Goal: Register for event/course

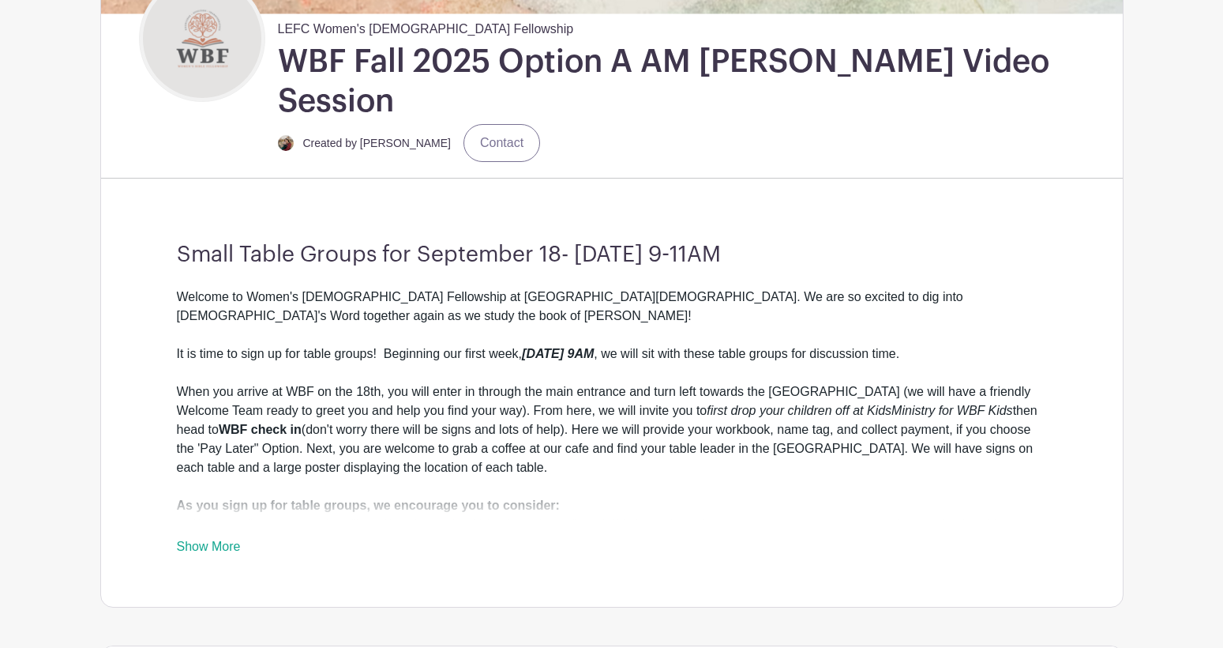
scroll to position [395, 0]
click at [200, 539] on link "Show More" at bounding box center [209, 549] width 64 height 20
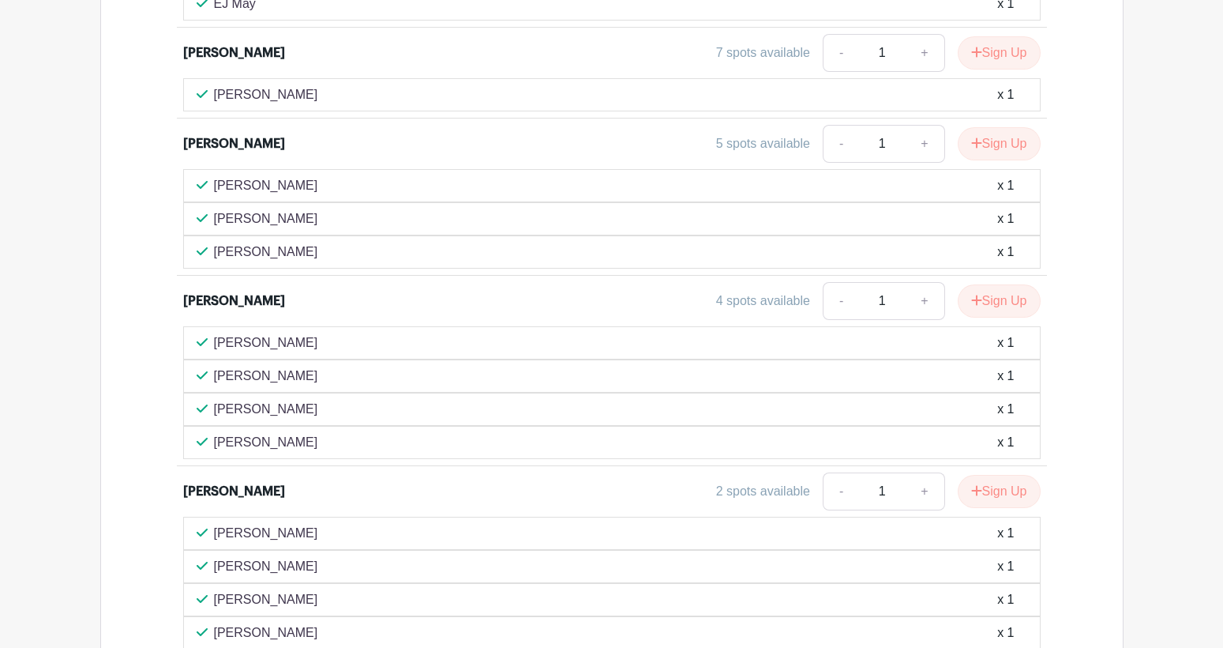
scroll to position [4023, 0]
drag, startPoint x: 281, startPoint y: 280, endPoint x: 215, endPoint y: 284, distance: 66.4
click at [215, 332] on div "[PERSON_NAME] x 1" at bounding box center [612, 341] width 831 height 19
copy p "[PERSON_NAME]"
drag, startPoint x: 293, startPoint y: 313, endPoint x: 216, endPoint y: 309, distance: 77.5
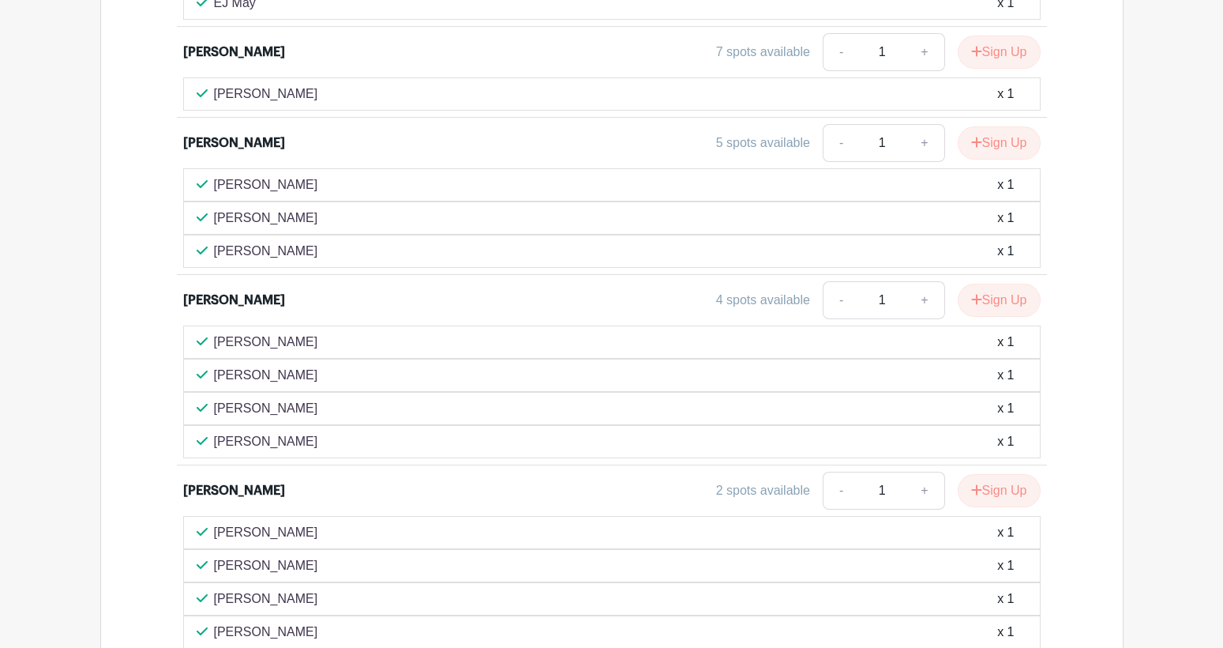
click at [214, 366] on div "[PERSON_NAME] x 1" at bounding box center [612, 375] width 831 height 19
copy p "[PERSON_NAME]"
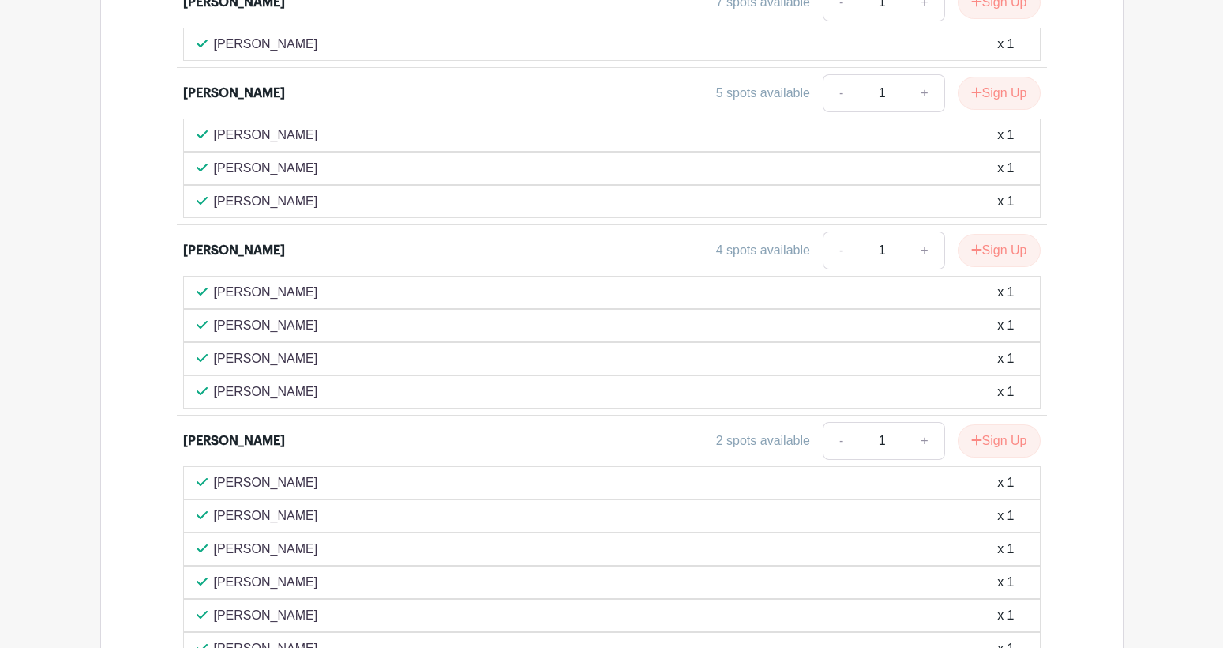
scroll to position [4075, 0]
drag, startPoint x: 304, startPoint y: 579, endPoint x: 214, endPoint y: 582, distance: 90.1
click at [214, 636] on div "[PERSON_NAME] x 1" at bounding box center [612, 645] width 831 height 19
copy p "[PERSON_NAME]"
drag, startPoint x: 324, startPoint y: 512, endPoint x: 212, endPoint y: 523, distance: 111.8
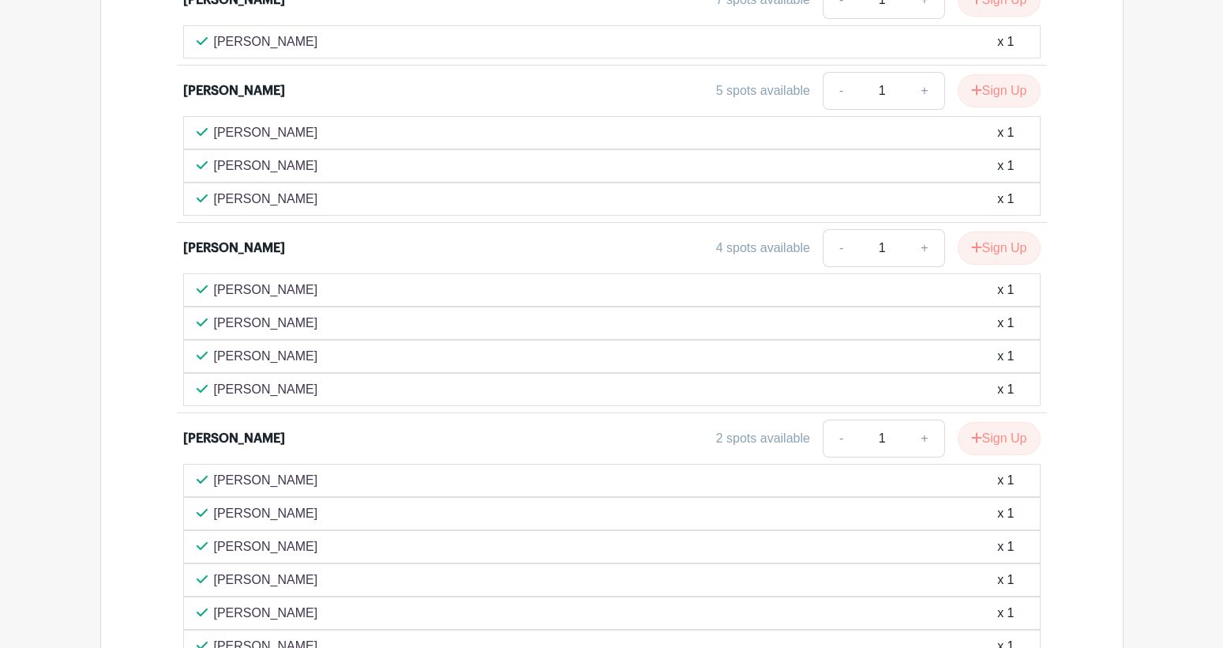
click at [212, 570] on div "[PERSON_NAME] x 1" at bounding box center [612, 579] width 831 height 19
copy p "[PERSON_NAME]"
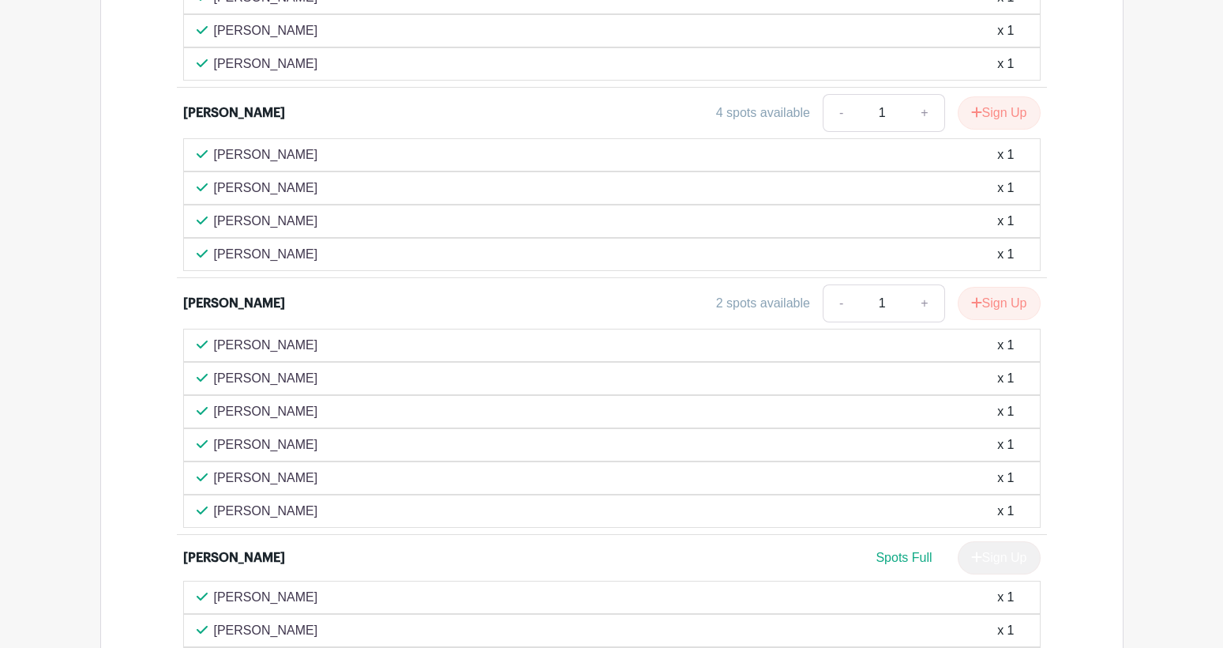
scroll to position [4052, 0]
click at [991, 284] on button "Sign Up" at bounding box center [999, 300] width 83 height 33
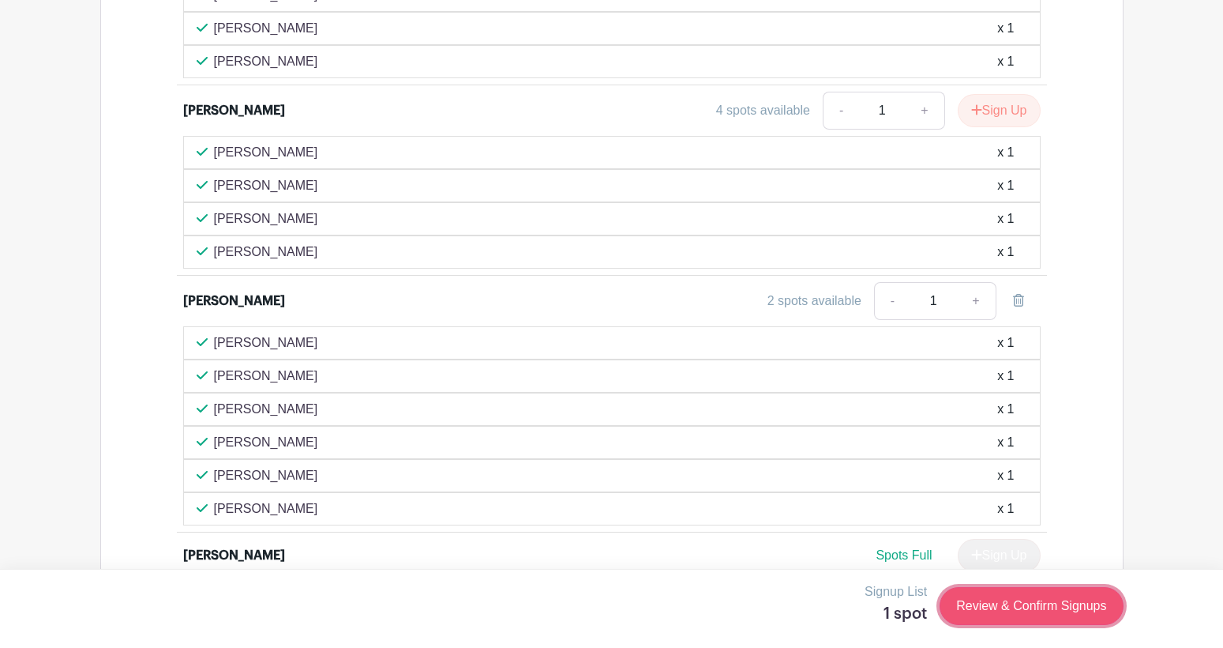
click at [1030, 608] on link "Review & Confirm Signups" at bounding box center [1031, 606] width 183 height 38
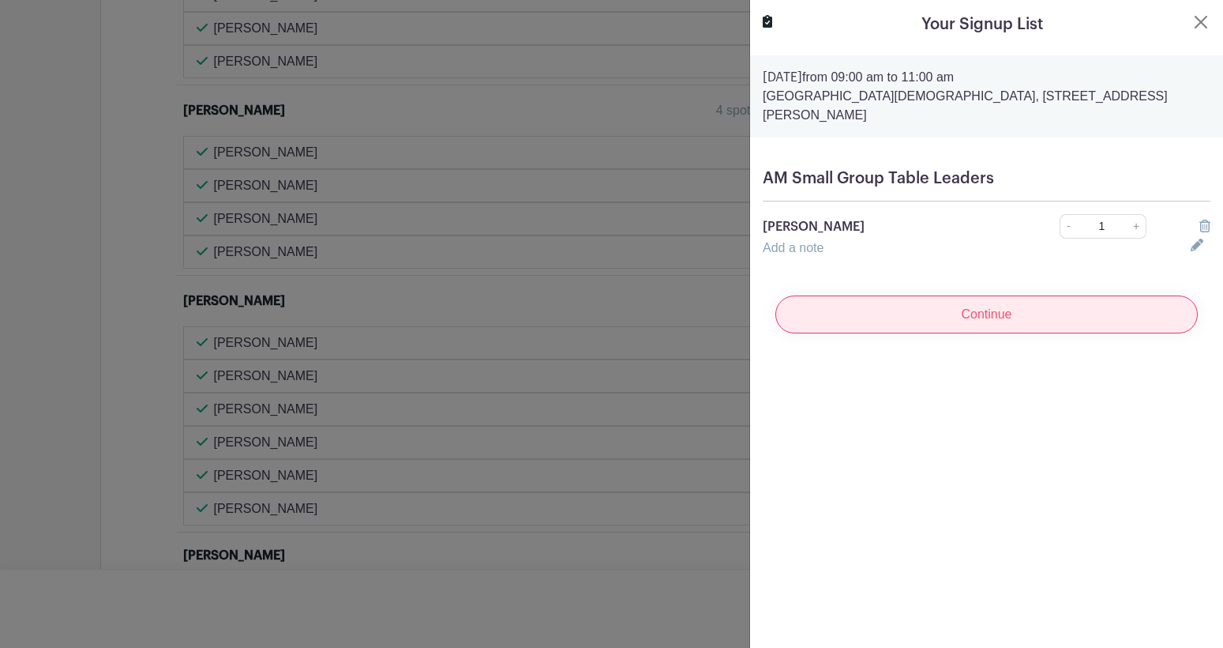
click at [922, 295] on input "Continue" at bounding box center [986, 314] width 422 height 38
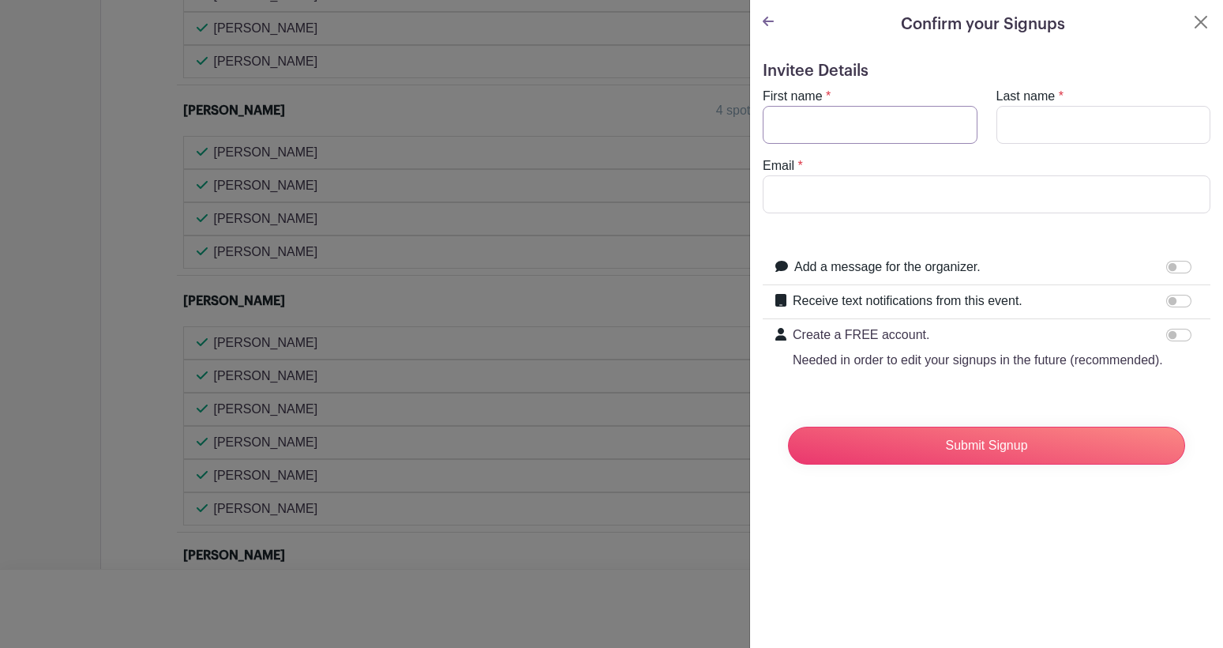
click at [843, 122] on input "First name" at bounding box center [870, 125] width 215 height 38
type input "Claire"
type input "Maxwell"
type input "M"
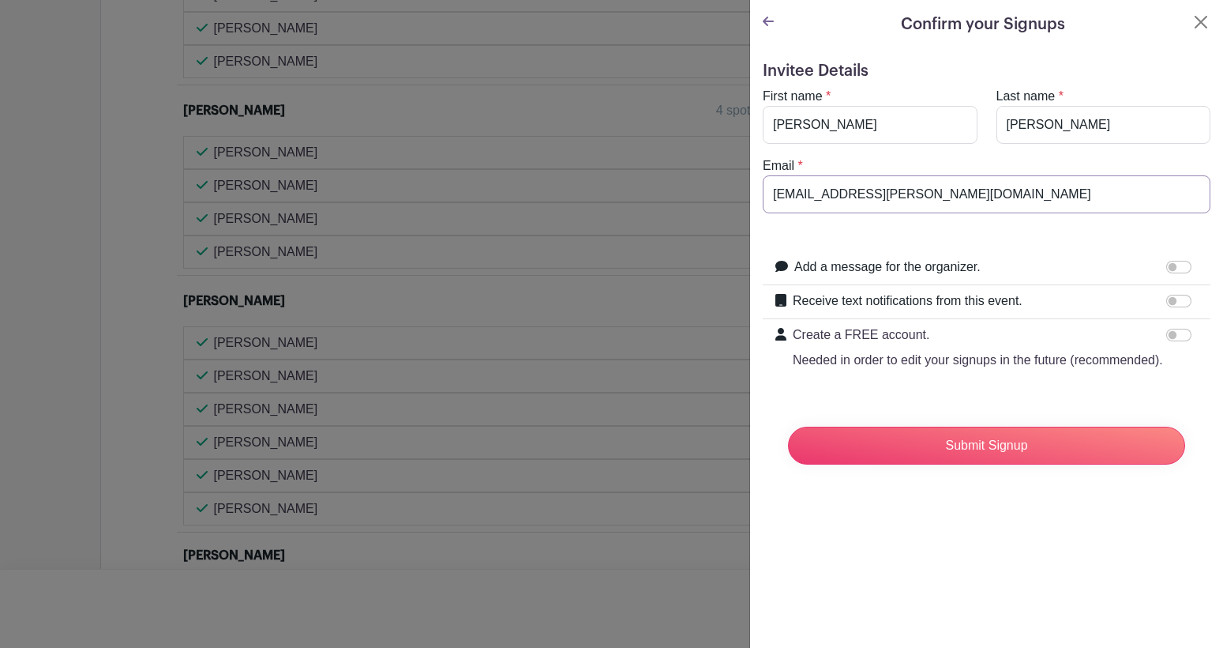
type input "mrs.claire.maxwell@gmail.com"
click at [1170, 298] on input "Receive text notifications from this event." at bounding box center [1178, 301] width 25 height 13
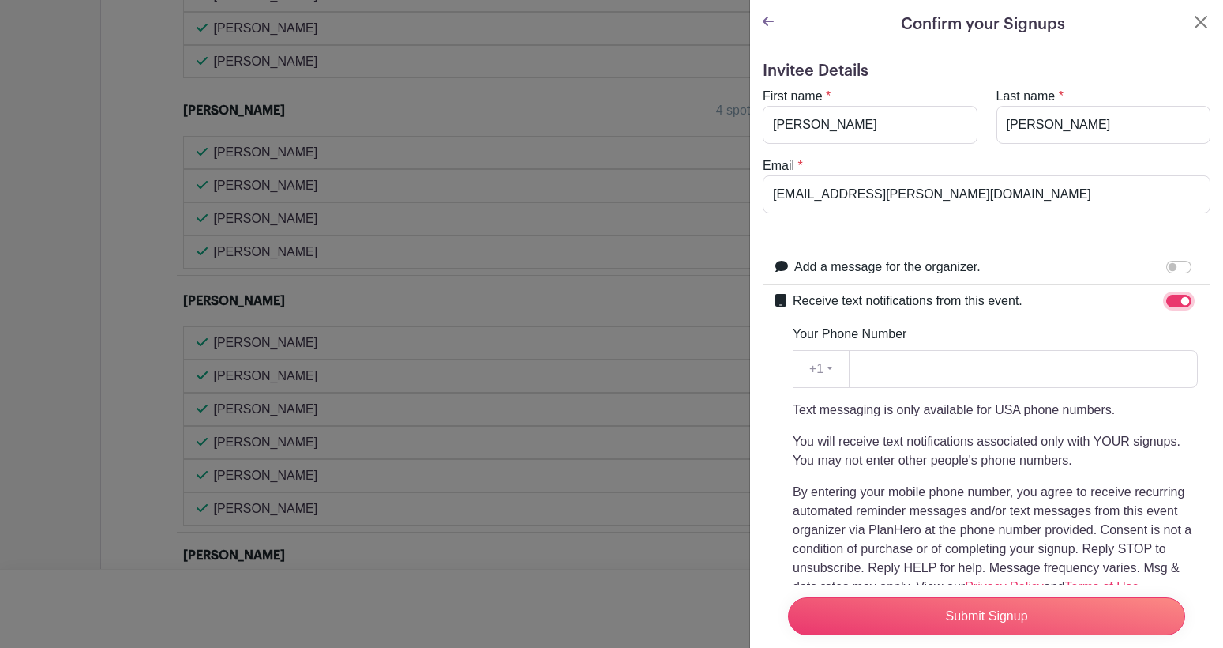
click at [1173, 303] on input "Receive text notifications from this event." at bounding box center [1178, 301] width 25 height 13
checkbox input "false"
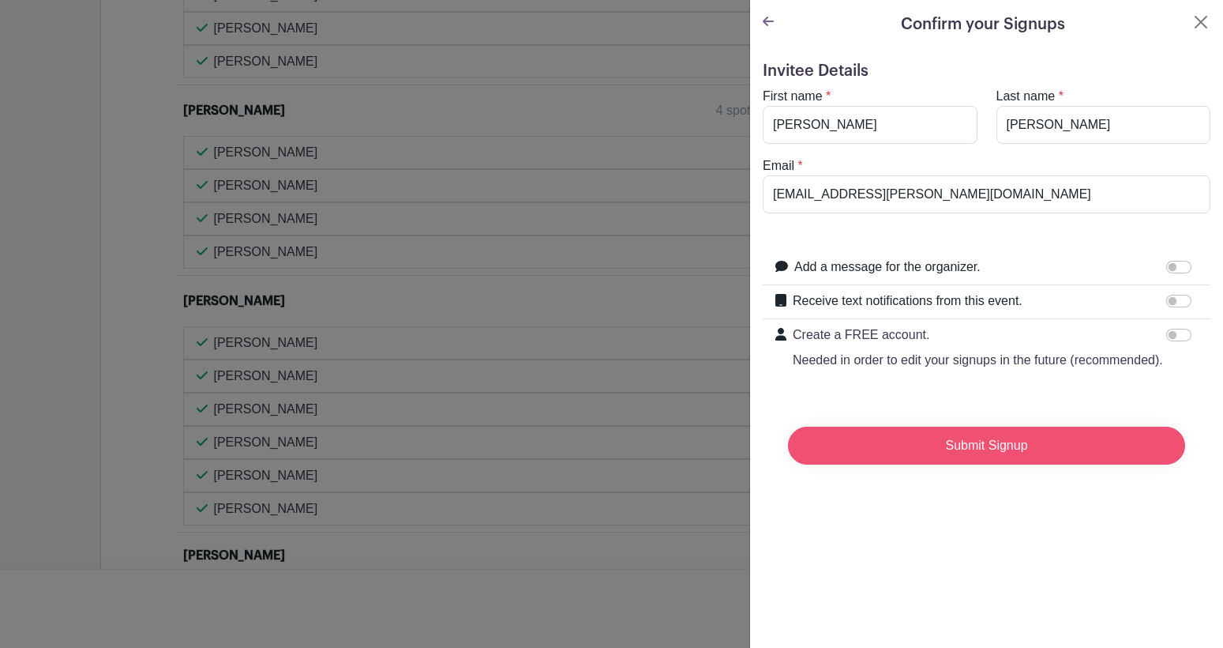
click at [1010, 449] on input "Submit Signup" at bounding box center [986, 445] width 397 height 38
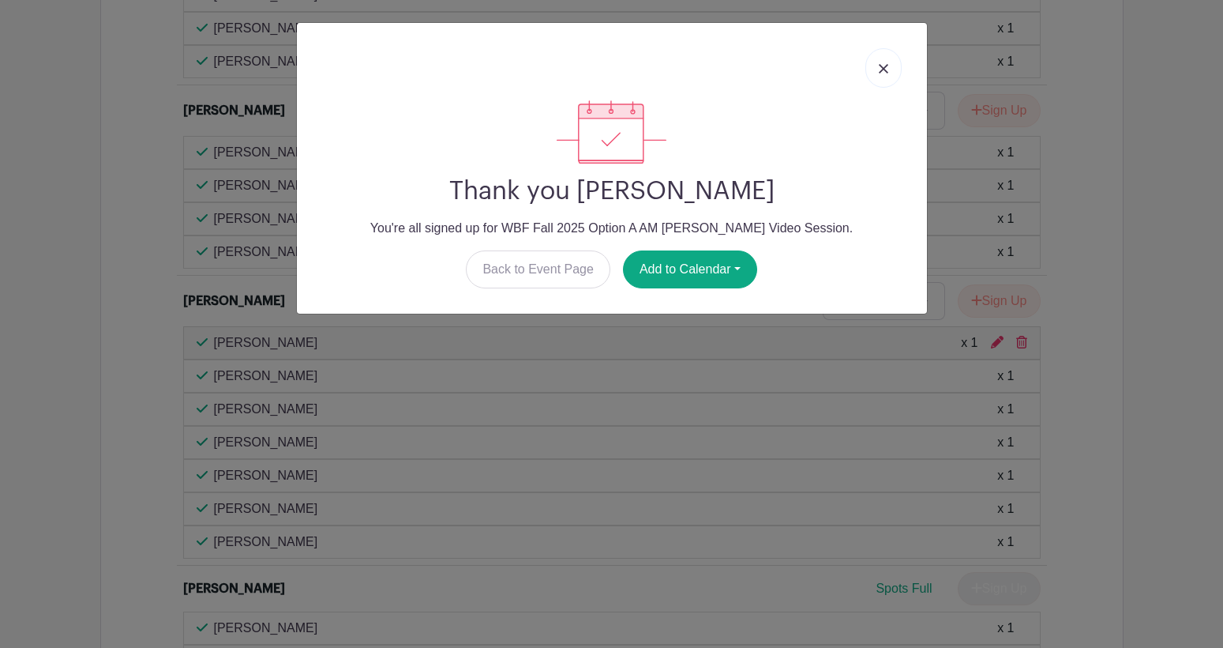
click at [889, 68] on link at bounding box center [883, 67] width 36 height 39
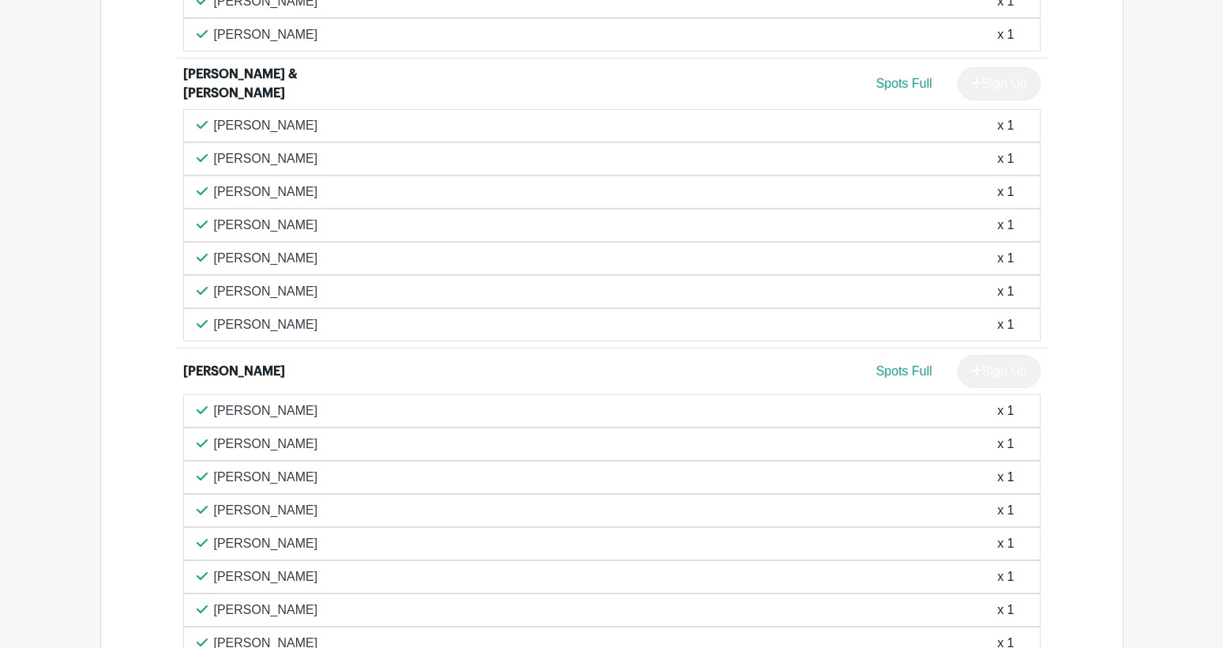
scroll to position [2639, 0]
